Goal: Information Seeking & Learning: Learn about a topic

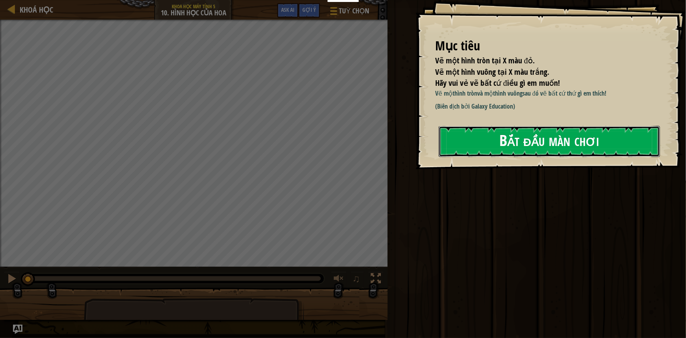
click at [521, 138] on button "Bắt đầu màn chơi" at bounding box center [548, 141] width 221 height 31
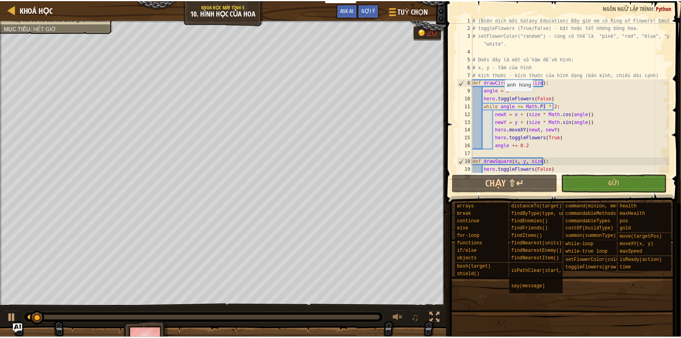
scroll to position [141, 0]
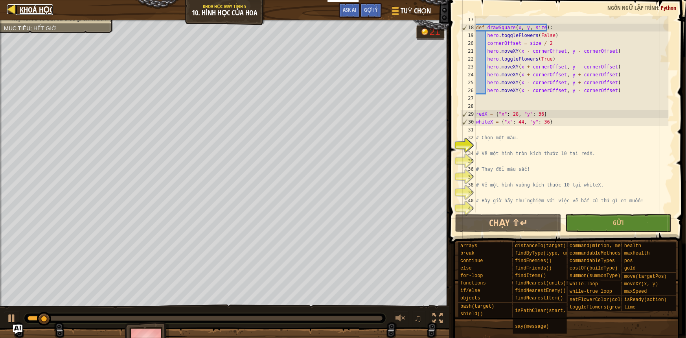
click at [45, 10] on span "Khoá học" at bounding box center [36, 9] width 33 height 11
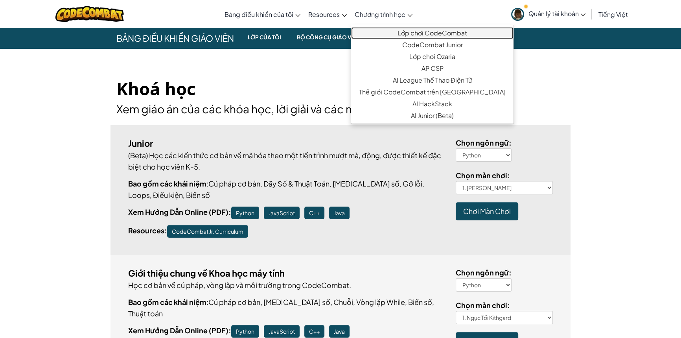
click at [403, 35] on link "Lớp chơi CodeCombat" at bounding box center [432, 33] width 162 height 12
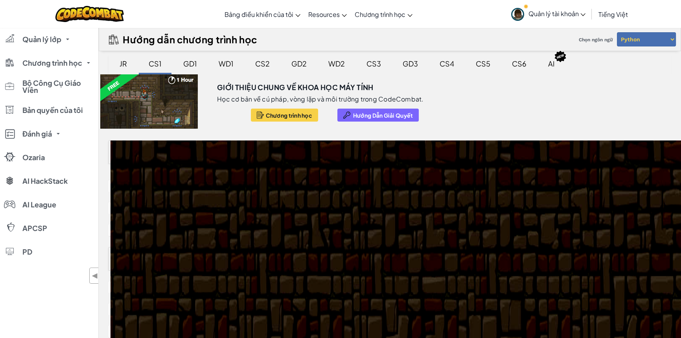
click at [451, 63] on div "CS4" at bounding box center [446, 63] width 30 height 18
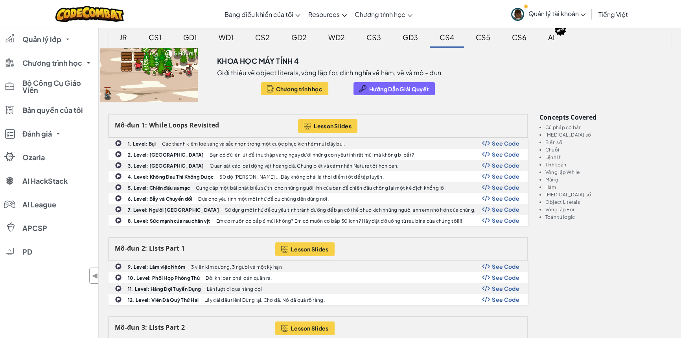
scroll to position [178, 0]
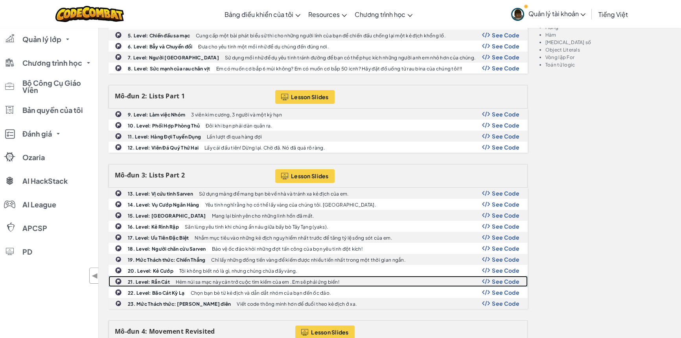
click at [142, 279] on b "21. Level: Rắn Cát" at bounding box center [149, 282] width 42 height 6
